Goal: Information Seeking & Learning: Learn about a topic

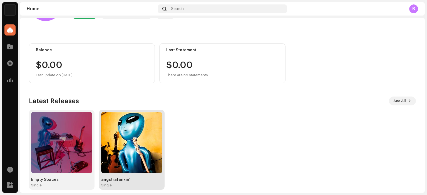
scroll to position [44, 0]
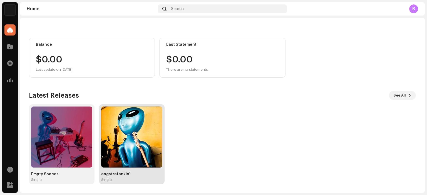
click at [113, 175] on div "angstrafankin'" at bounding box center [131, 174] width 61 height 4
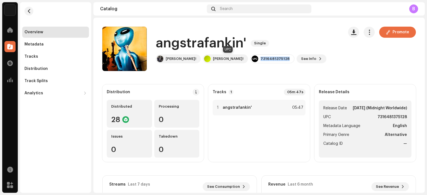
drag, startPoint x: 244, startPoint y: 58, endPoint x: 218, endPoint y: 59, distance: 25.8
click at [250, 59] on div "7316481375128" at bounding box center [272, 58] width 44 height 9
copy div "7316481375128"
click at [250, 60] on div "7316481375128" at bounding box center [272, 58] width 44 height 9
drag, startPoint x: 244, startPoint y: 58, endPoint x: 218, endPoint y: 57, distance: 25.8
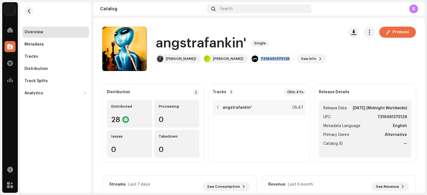
click at [250, 57] on div "7316481375128" at bounding box center [272, 58] width 44 height 9
copy div "7316481375128"
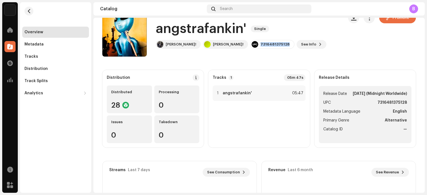
scroll to position [28, 0]
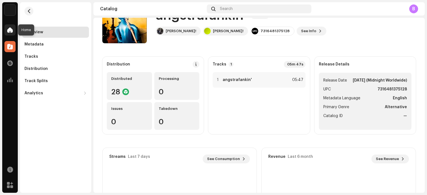
click at [13, 34] on div at bounding box center [9, 29] width 11 height 11
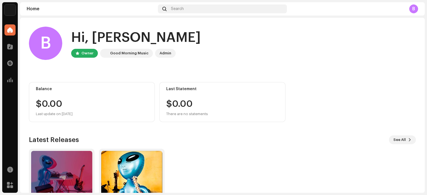
click at [14, 15] on img at bounding box center [9, 9] width 11 height 11
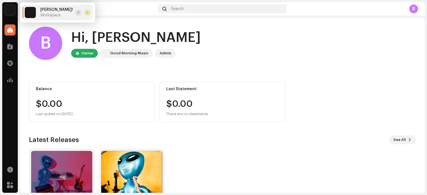
click at [37, 15] on div "Fank! Workspace" at bounding box center [49, 12] width 48 height 11
click at [30, 12] on img at bounding box center [30, 12] width 11 height 11
click at [44, 12] on span "[PERSON_NAME]!" at bounding box center [56, 9] width 32 height 4
click at [77, 12] on span at bounding box center [78, 12] width 3 height 4
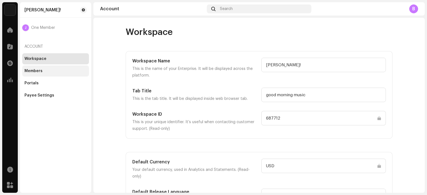
click at [37, 69] on div "Members" at bounding box center [33, 71] width 18 height 4
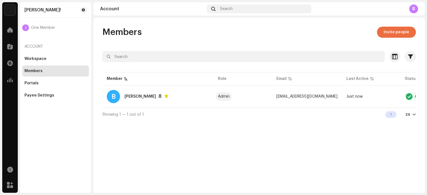
click at [9, 11] on img at bounding box center [9, 9] width 11 height 11
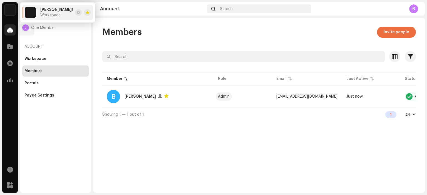
click at [11, 33] on div at bounding box center [9, 29] width 11 height 11
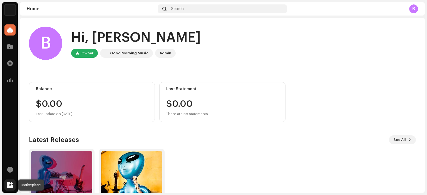
click at [11, 185] on span at bounding box center [10, 185] width 6 height 4
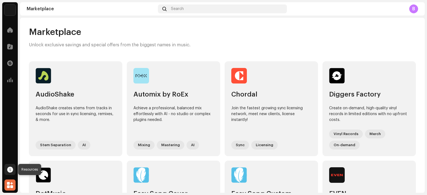
click at [9, 169] on span at bounding box center [10, 169] width 6 height 4
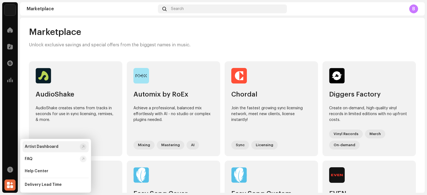
click at [29, 146] on div "Artist Dashboard" at bounding box center [42, 147] width 34 height 4
click at [11, 49] on span at bounding box center [10, 46] width 6 height 4
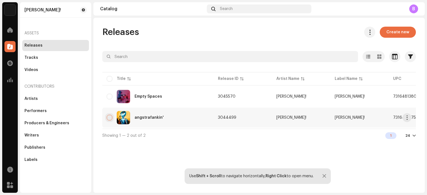
click at [110, 117] on input "checkbox" at bounding box center [110, 118] width 6 height 6
checkbox input "true"
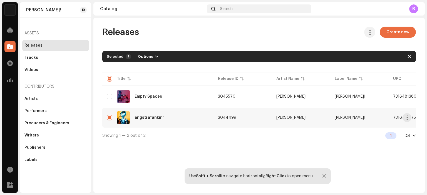
click at [351, 116] on td "[PERSON_NAME]!" at bounding box center [359, 118] width 58 height 20
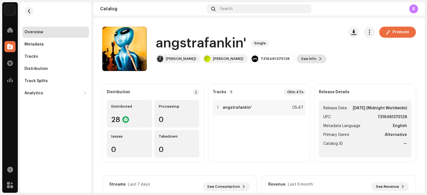
click at [318, 60] on span at bounding box center [319, 59] width 3 height 4
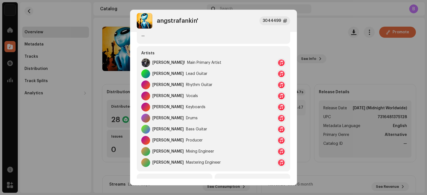
scroll to position [45, 0]
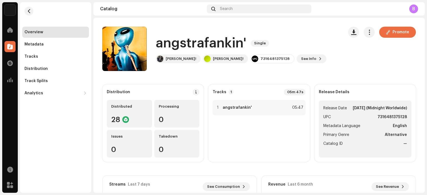
click at [310, 37] on div "angstrafankin' 3044499 Metadata Distribution Metadata Language English Release …" at bounding box center [213, 97] width 427 height 195
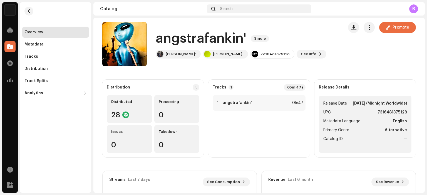
scroll to position [0, 0]
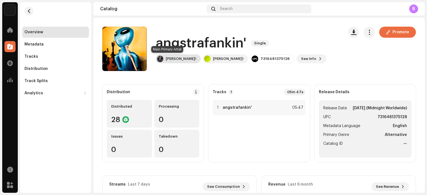
click at [159, 59] on img at bounding box center [160, 59] width 7 height 7
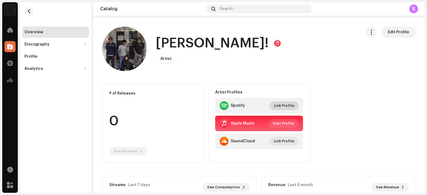
click at [287, 105] on span "Link Profile" at bounding box center [284, 105] width 20 height 11
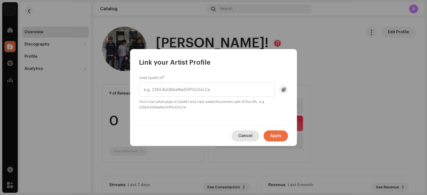
click at [249, 134] on span "Cancel" at bounding box center [245, 136] width 14 height 11
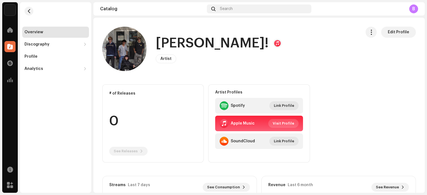
click at [287, 124] on span "Visit Profile" at bounding box center [282, 123] width 21 height 11
click at [53, 59] on div "Profile" at bounding box center [55, 56] width 62 height 4
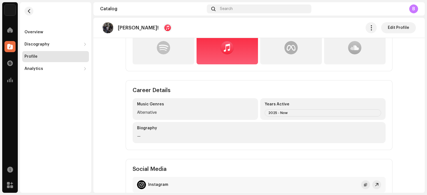
scroll to position [192, 0]
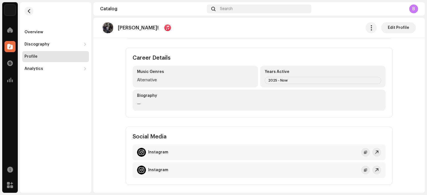
click at [159, 153] on strong "Instagram" at bounding box center [158, 152] width 20 height 4
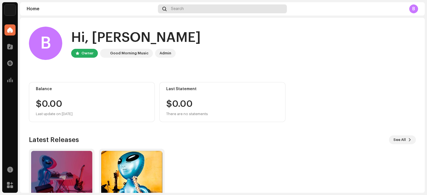
click at [179, 7] on span "Search" at bounding box center [177, 9] width 13 height 4
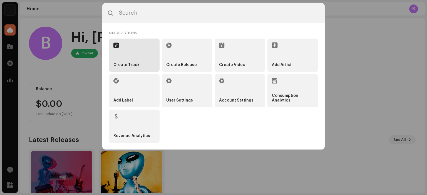
click at [132, 64] on strong "Create Track" at bounding box center [126, 65] width 26 height 5
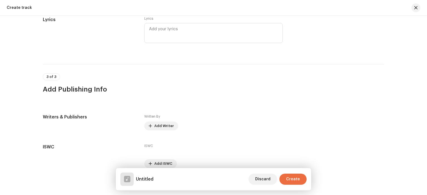
scroll to position [932, 0]
